Goal: Task Accomplishment & Management: Manage account settings

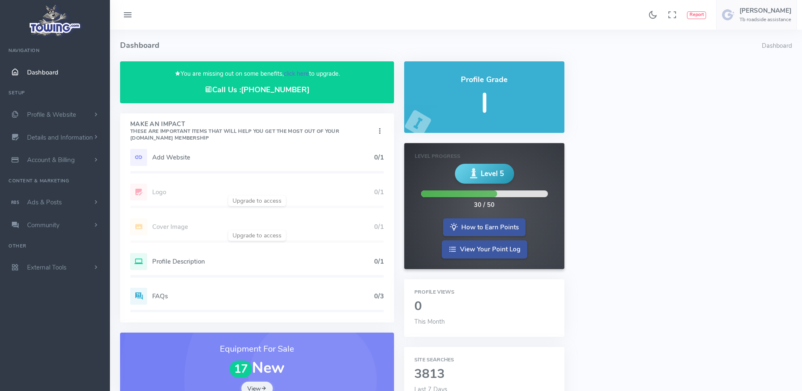
drag, startPoint x: 0, startPoint y: 0, endPoint x: 303, endPoint y: 76, distance: 312.7
click at [303, 76] on link "click here" at bounding box center [296, 73] width 25 height 8
click at [303, 72] on link "click here" at bounding box center [296, 73] width 25 height 8
